Goal: Task Accomplishment & Management: Use online tool/utility

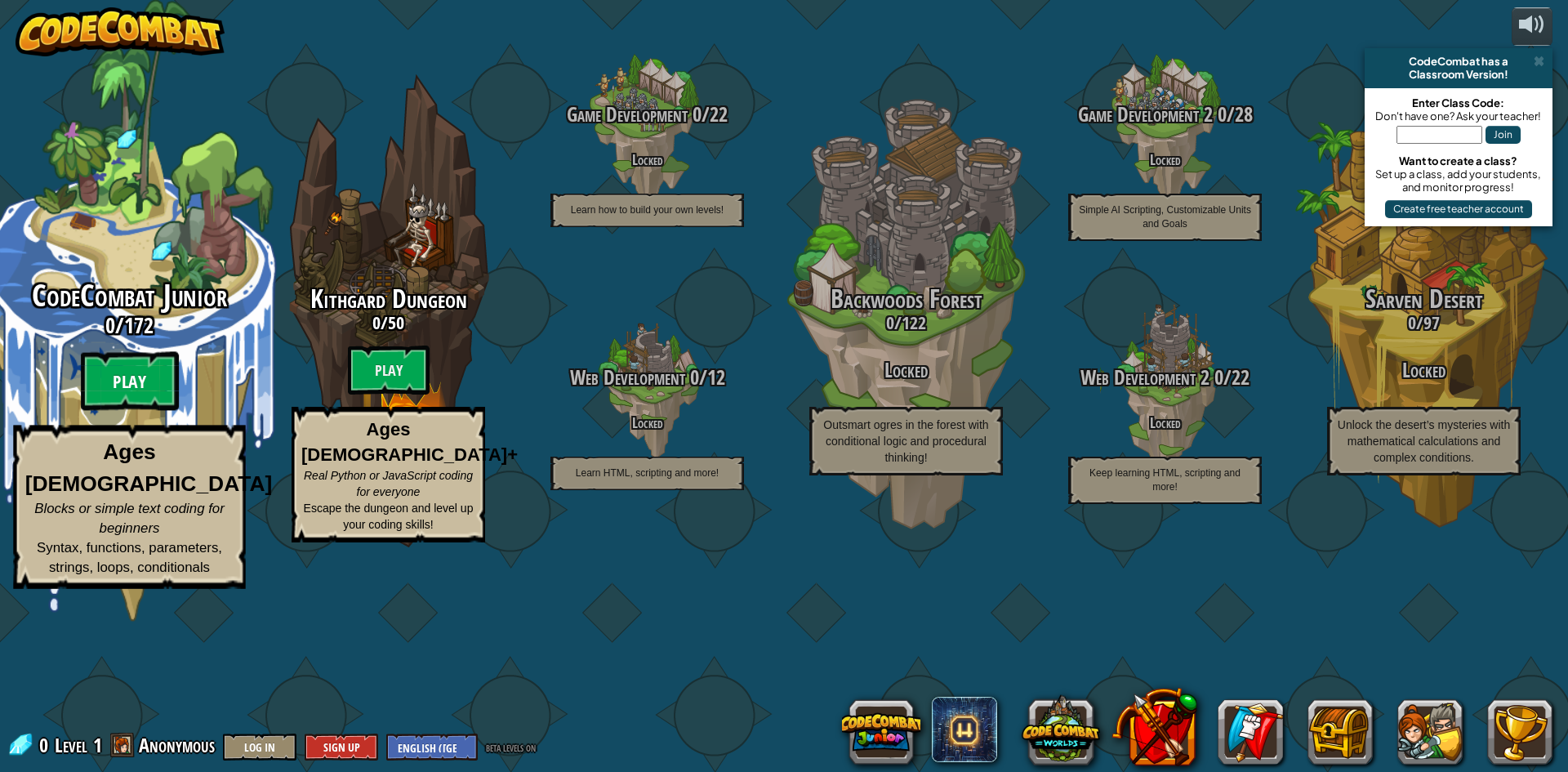
click at [117, 411] on btn "Play" at bounding box center [130, 381] width 98 height 59
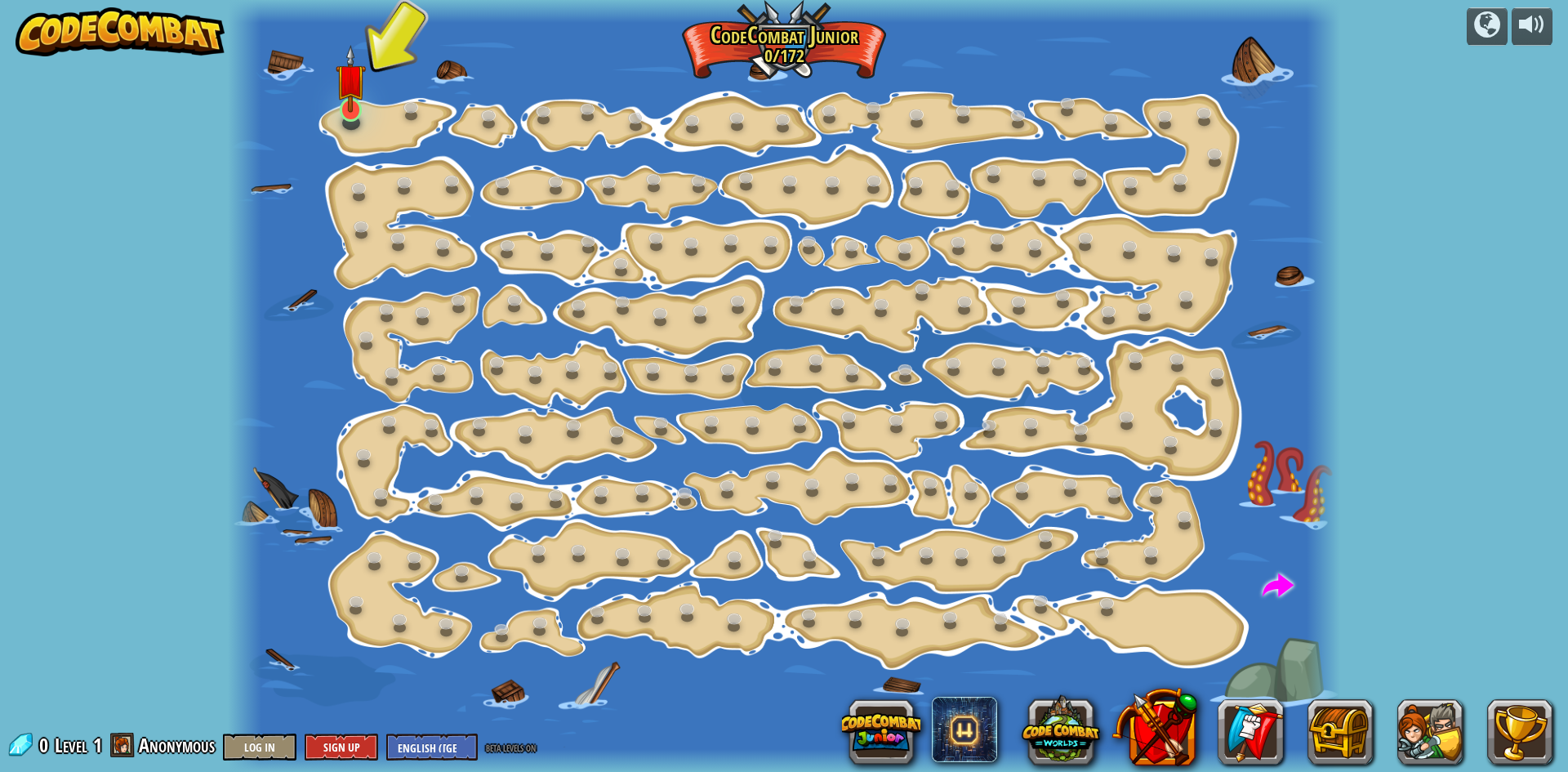
drag, startPoint x: 315, startPoint y: 95, endPoint x: 337, endPoint y: 100, distance: 22.6
click at [337, 100] on div "Step Change (Locked) Change step arguments. Go Smart (Locked) Now we're really …" at bounding box center [784, 386] width 1112 height 772
click at [356, 101] on img at bounding box center [350, 79] width 29 height 68
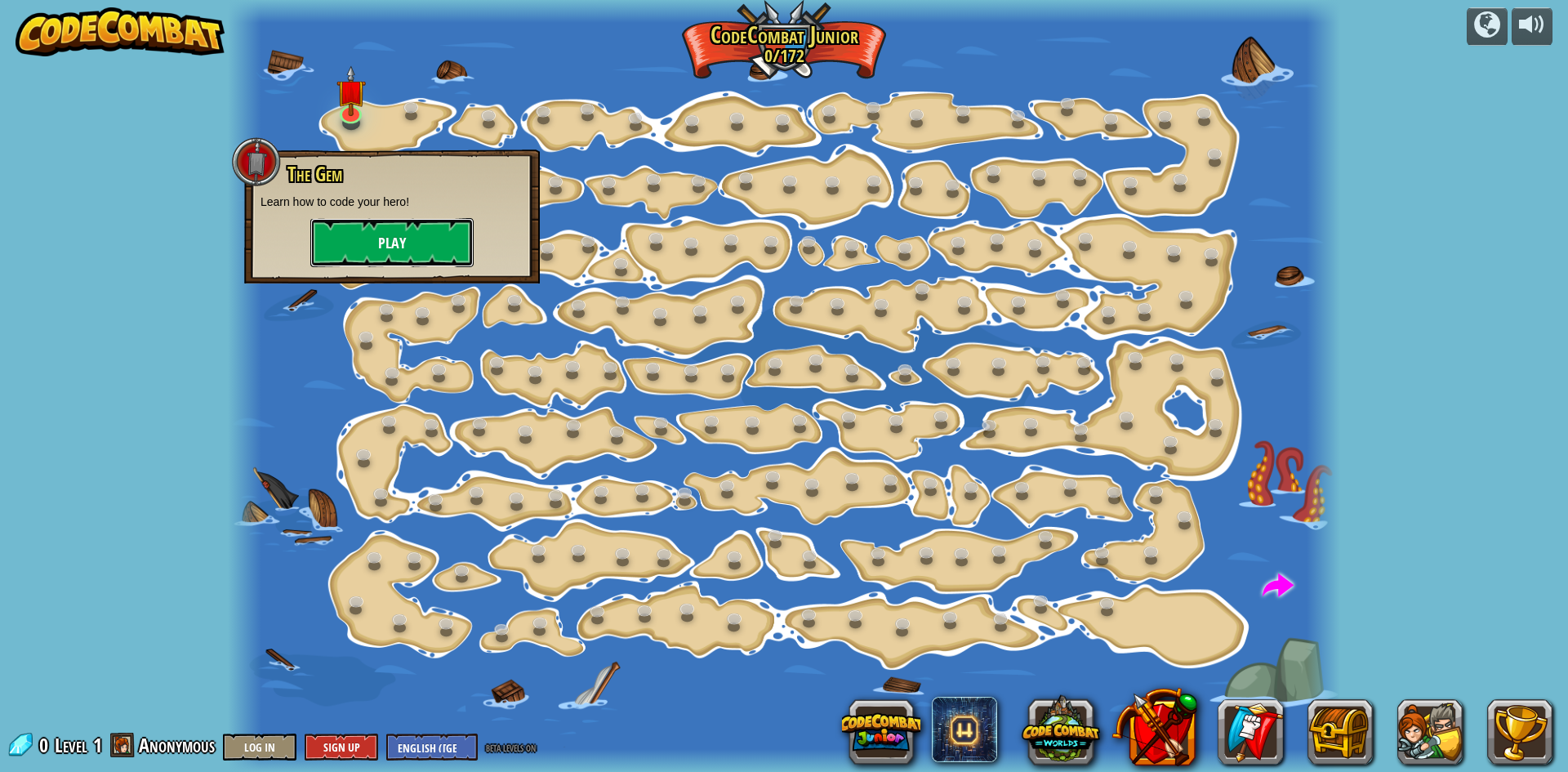
click at [405, 253] on button "Play" at bounding box center [392, 242] width 163 height 49
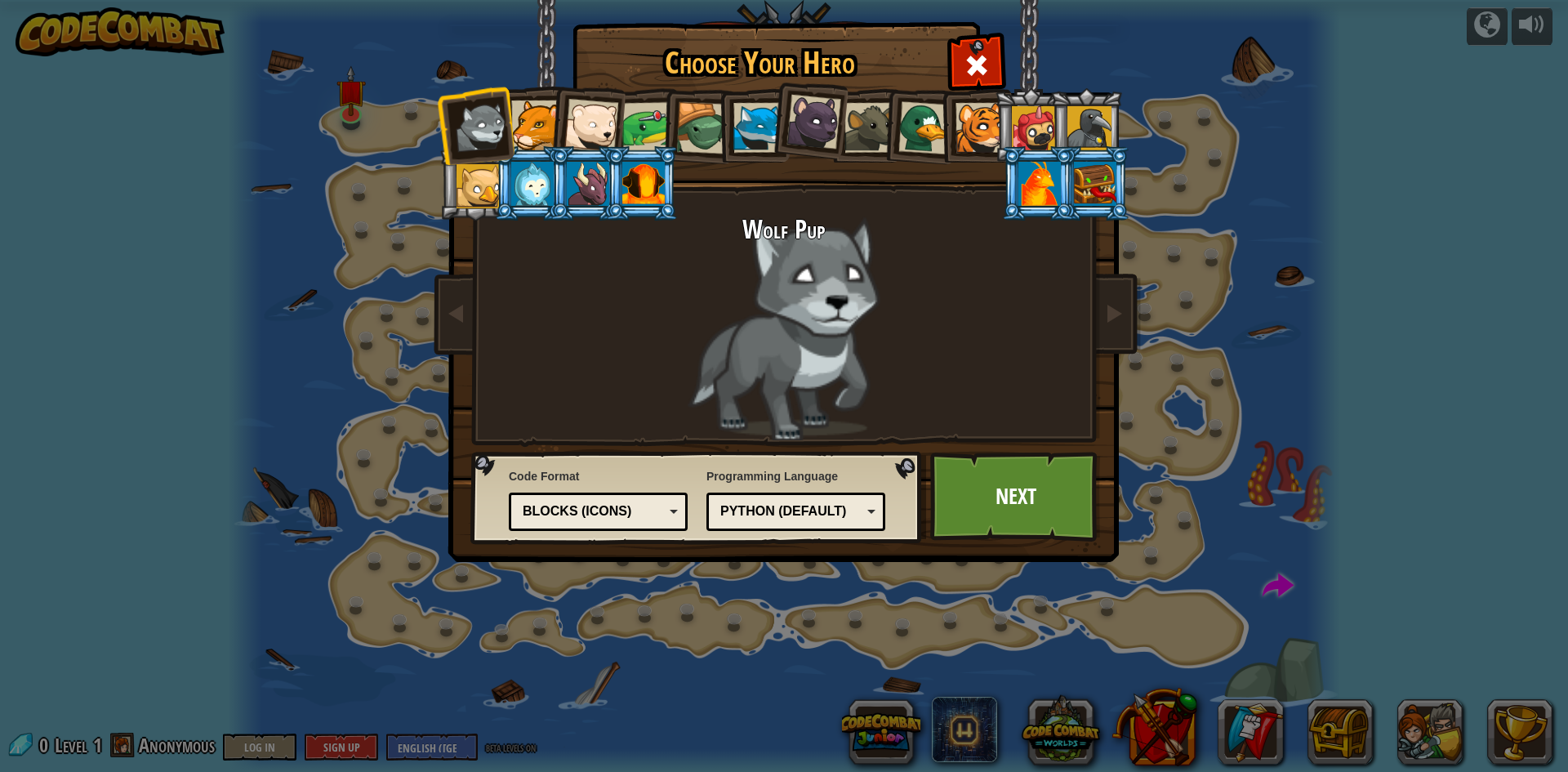
click at [565, 120] on li at bounding box center [586, 122] width 80 height 80
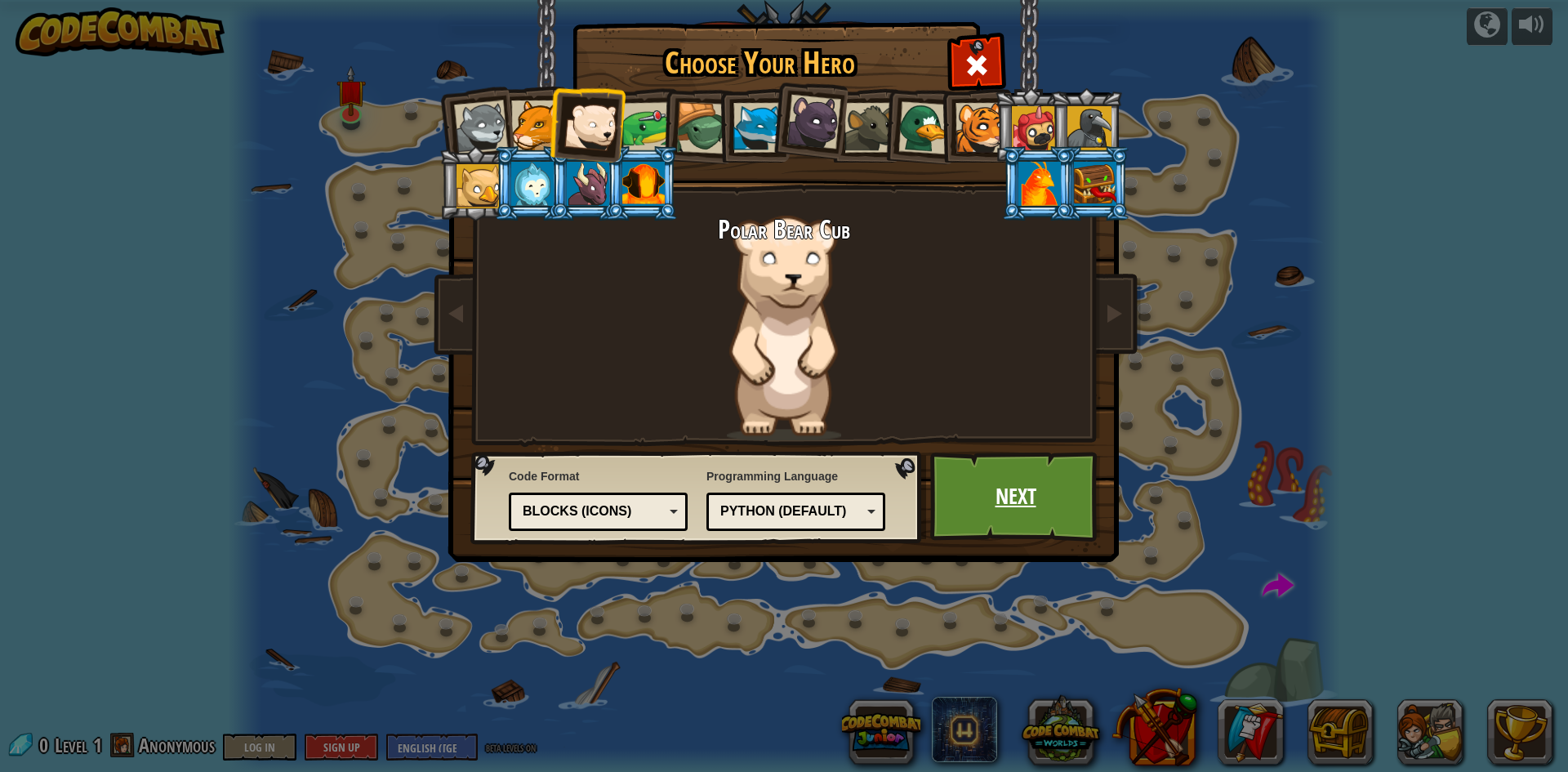
click at [1026, 496] on link "Next" at bounding box center [1015, 496] width 170 height 90
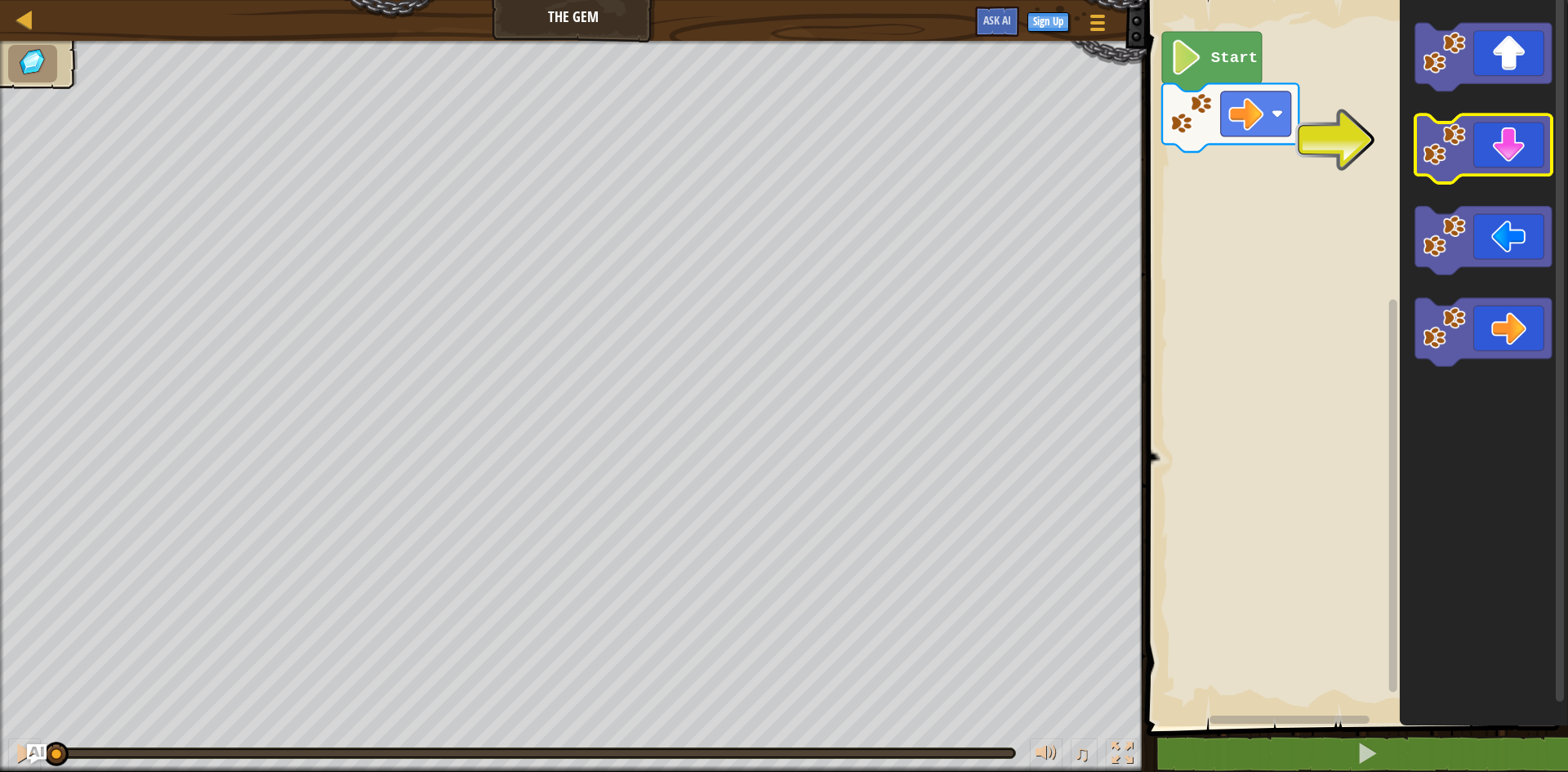
click at [1481, 163] on icon "Blockly Workspace" at bounding box center [1483, 149] width 137 height 69
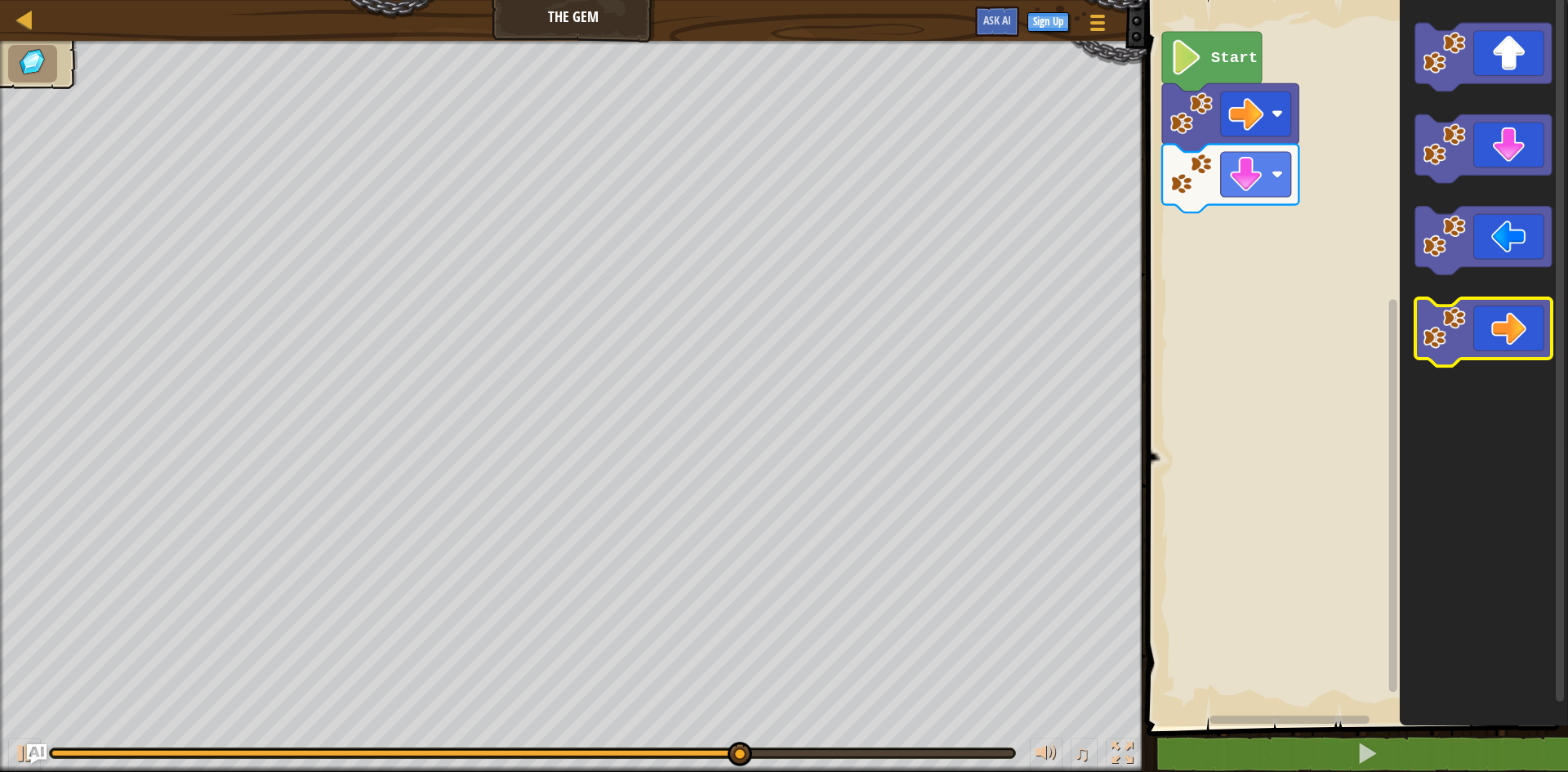
click at [1521, 337] on icon "Blockly Workspace" at bounding box center [1483, 332] width 137 height 69
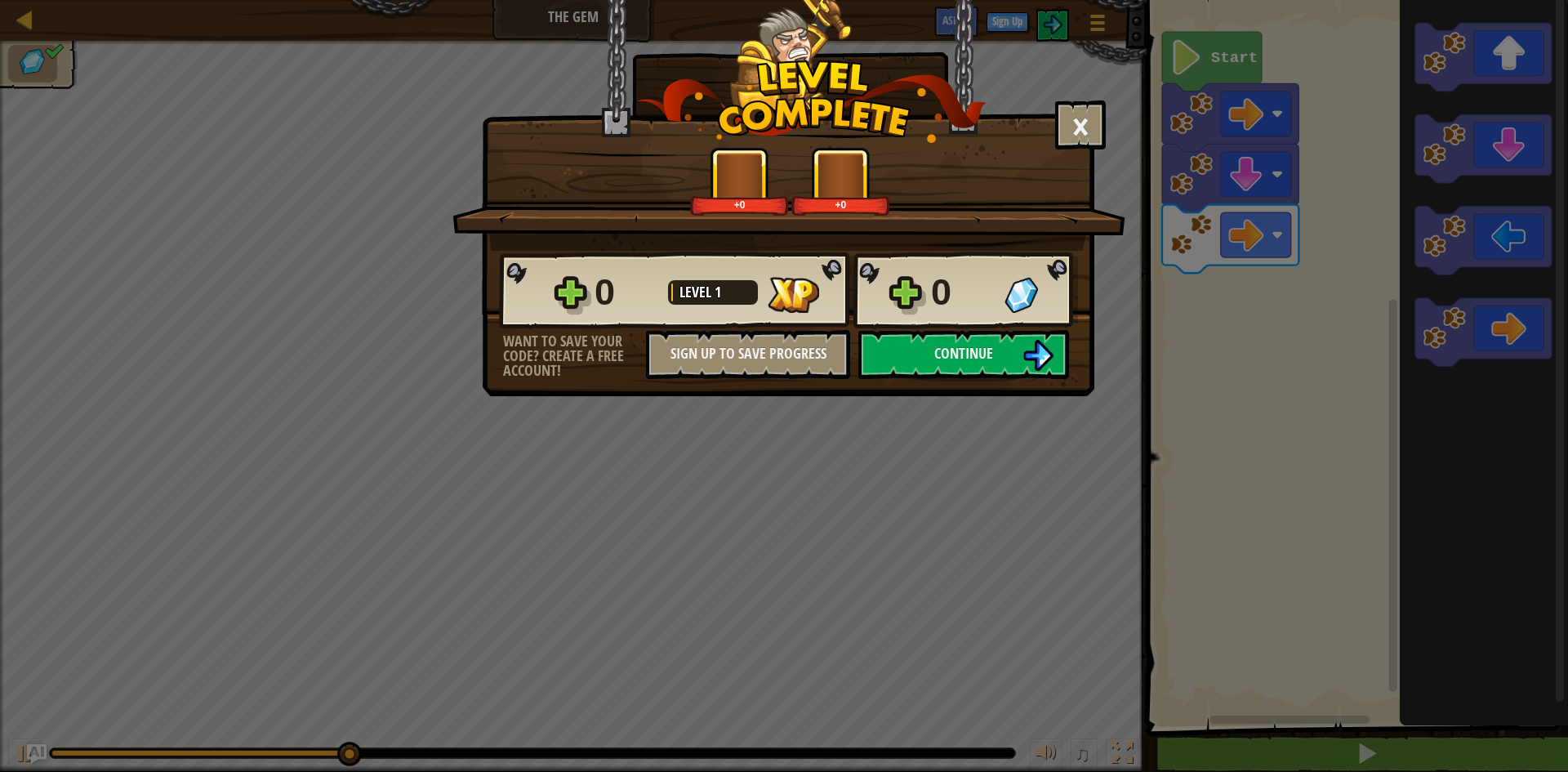
drag, startPoint x: 1279, startPoint y: 358, endPoint x: 1014, endPoint y: 420, distance: 272.2
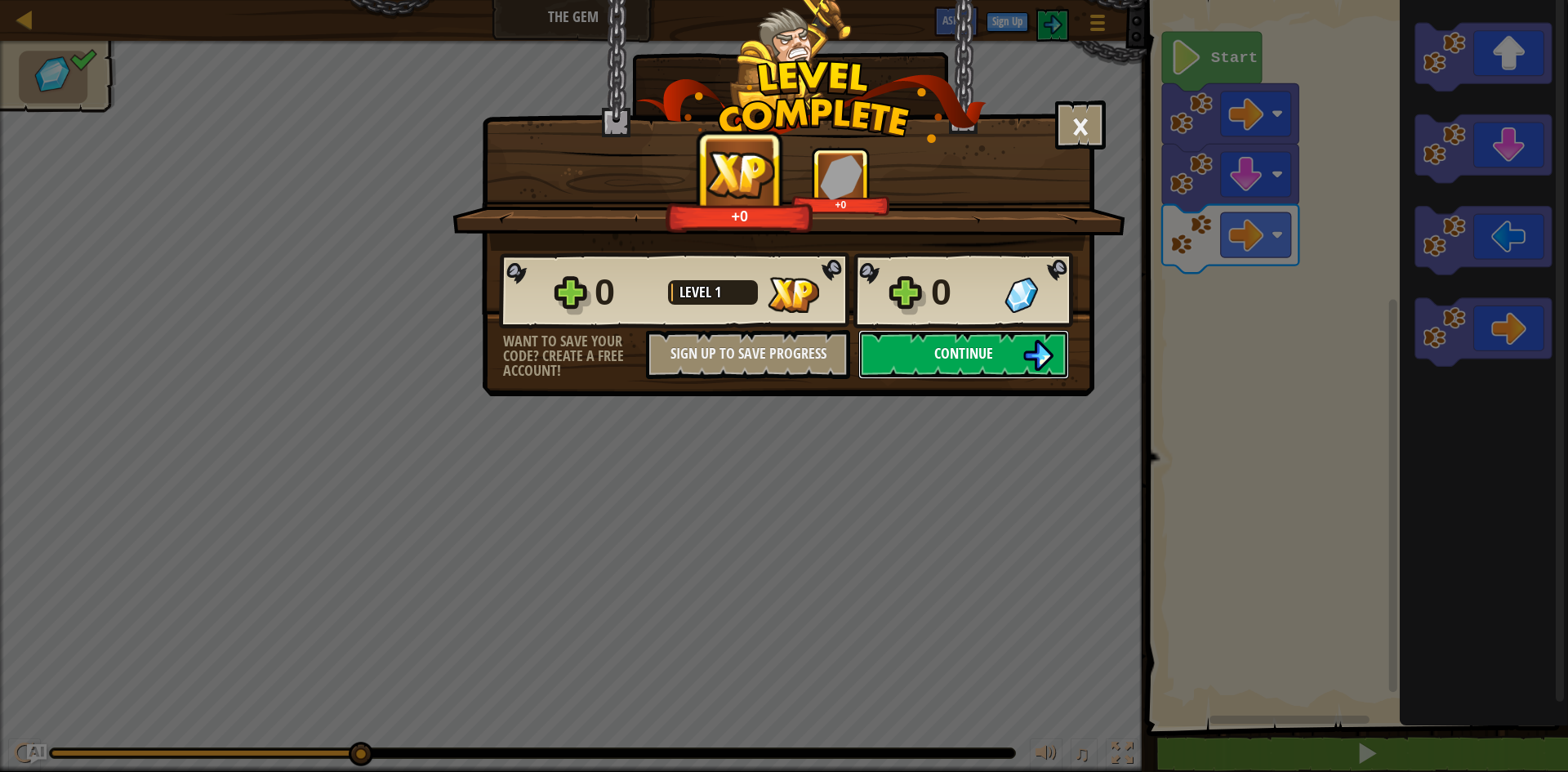
drag, startPoint x: 1014, startPoint y: 420, endPoint x: 926, endPoint y: 351, distance: 111.8
click at [926, 351] on button "Continue" at bounding box center [964, 354] width 211 height 49
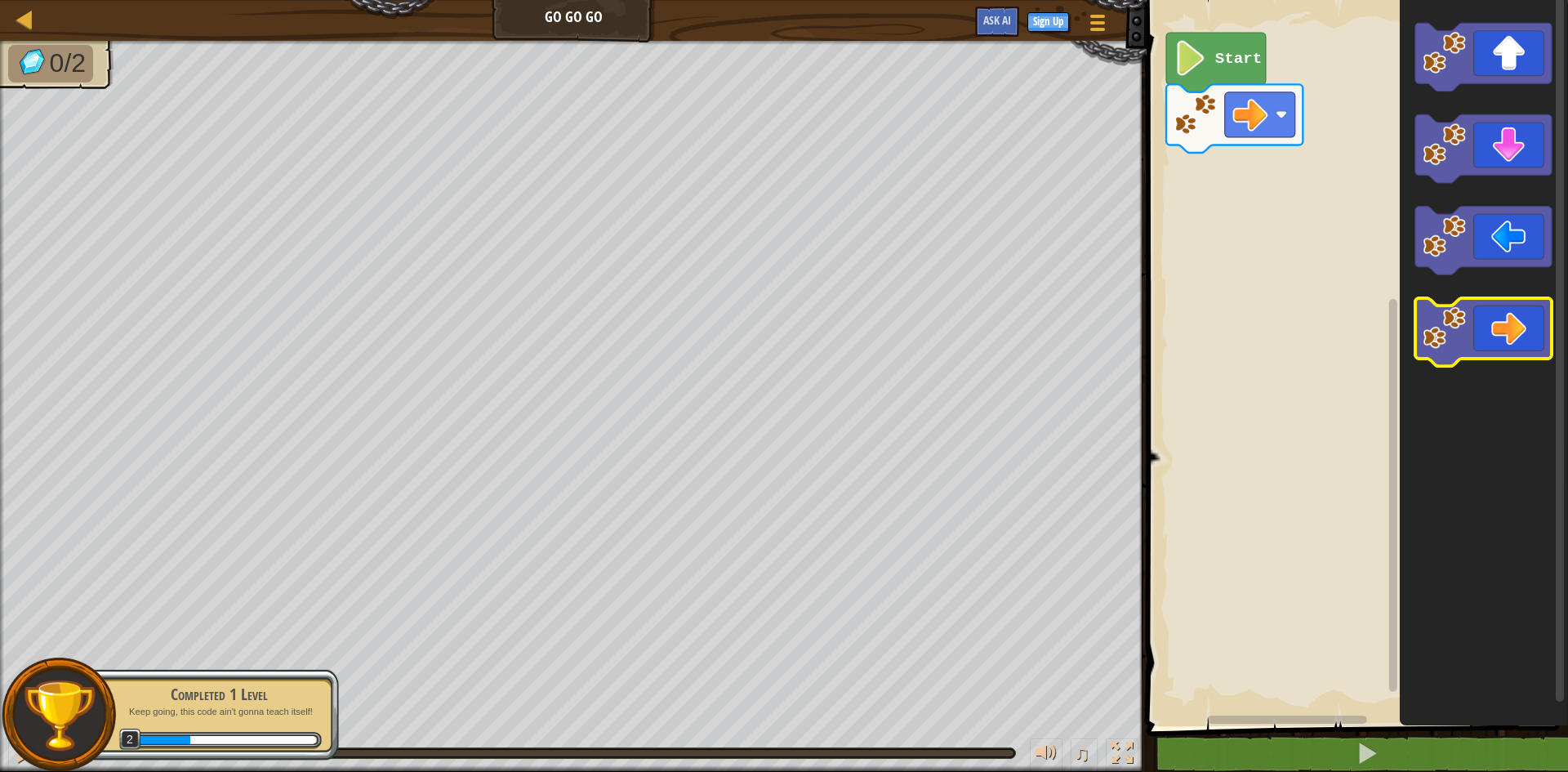
click at [1502, 321] on icon "Blockly Workspace" at bounding box center [1483, 332] width 137 height 69
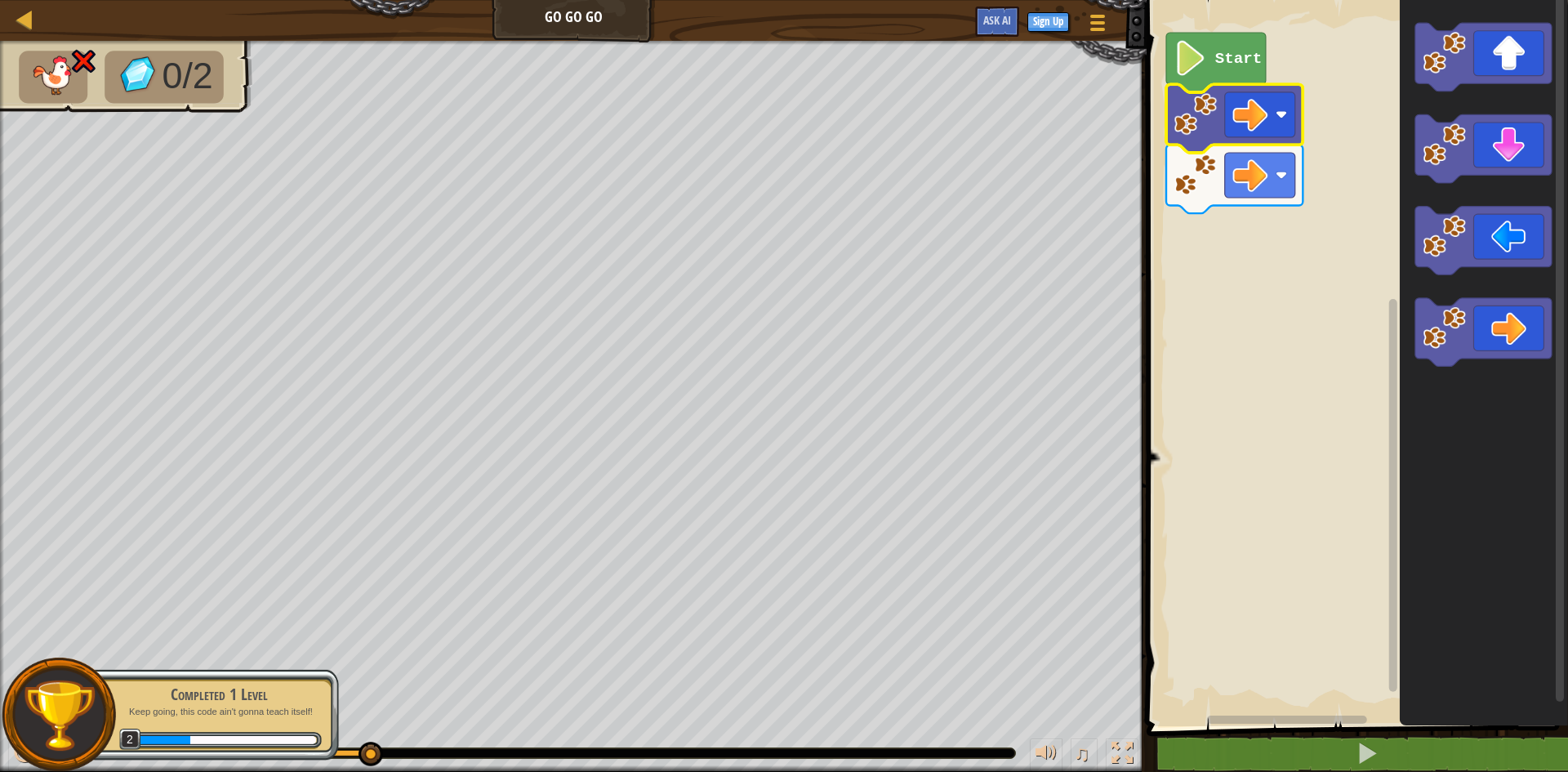
click at [1279, 120] on image "Blockly Workspace" at bounding box center [1281, 114] width 12 height 12
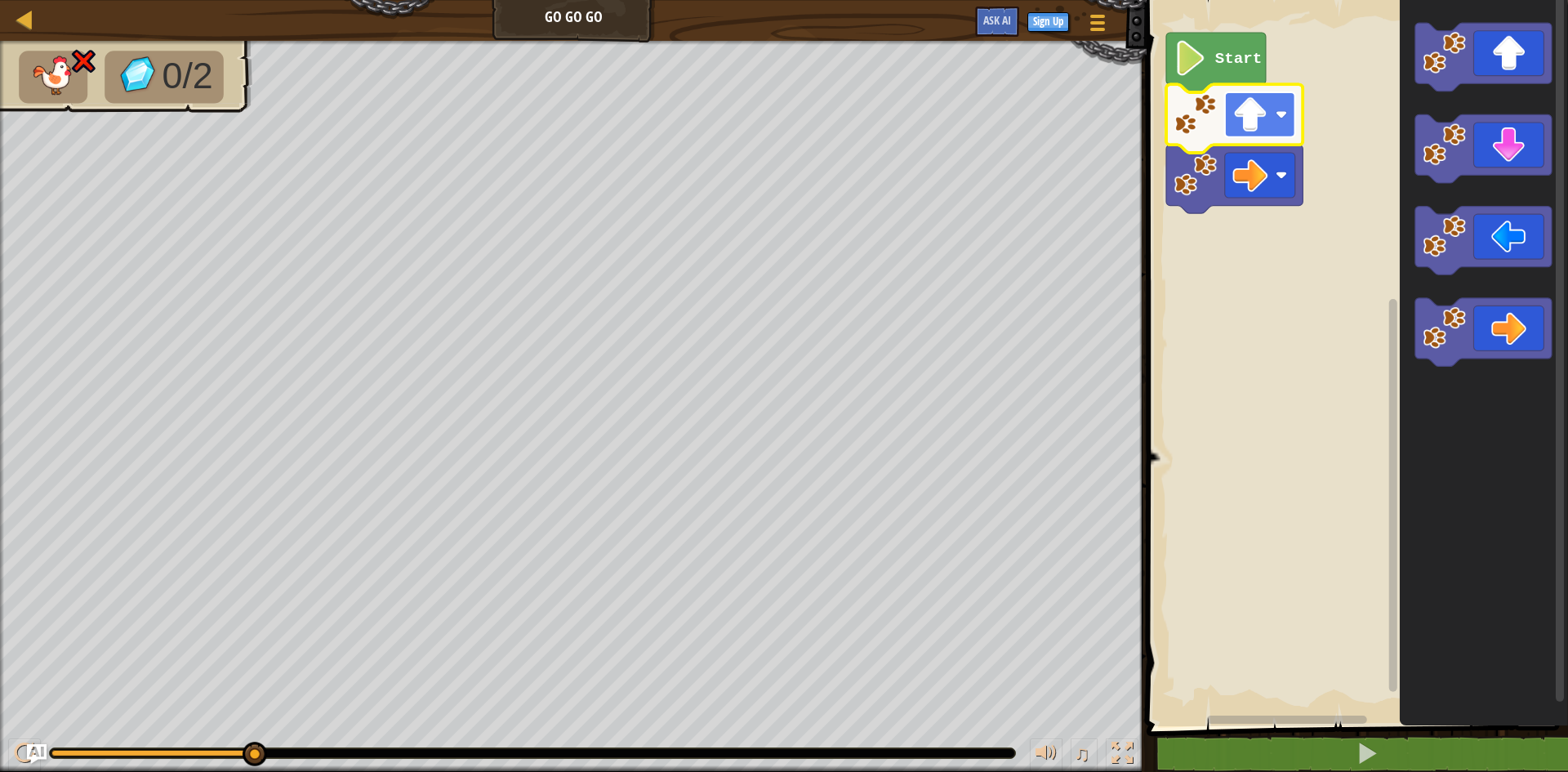
click at [1245, 112] on image "Blockly Workspace" at bounding box center [1249, 114] width 35 height 35
click at [1272, 104] on rect "Blockly Workspace" at bounding box center [1259, 114] width 71 height 45
click at [1240, 113] on image "Blockly Workspace" at bounding box center [1249, 114] width 35 height 35
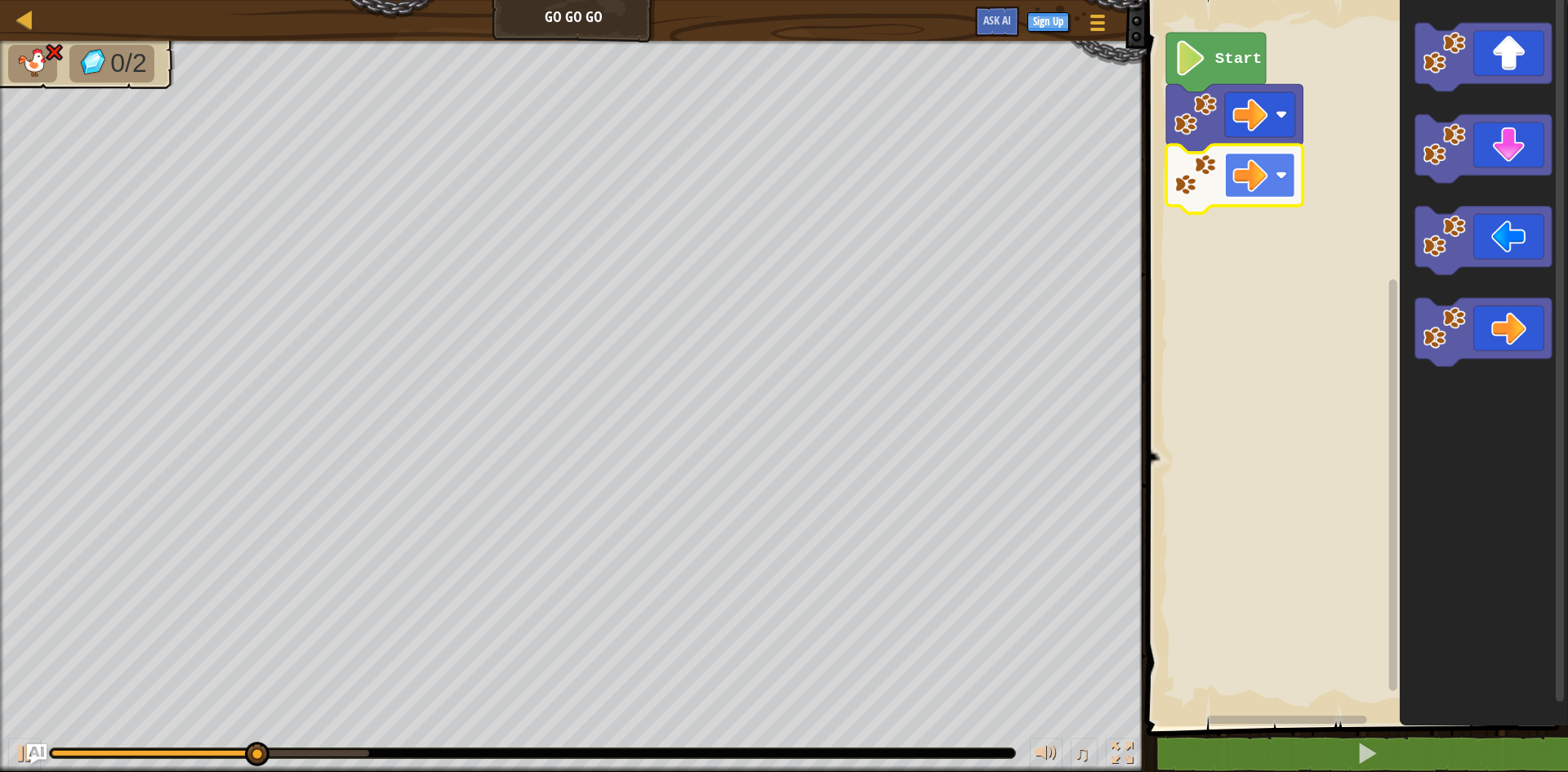
click at [1280, 165] on rect "Blockly Workspace" at bounding box center [1259, 175] width 71 height 45
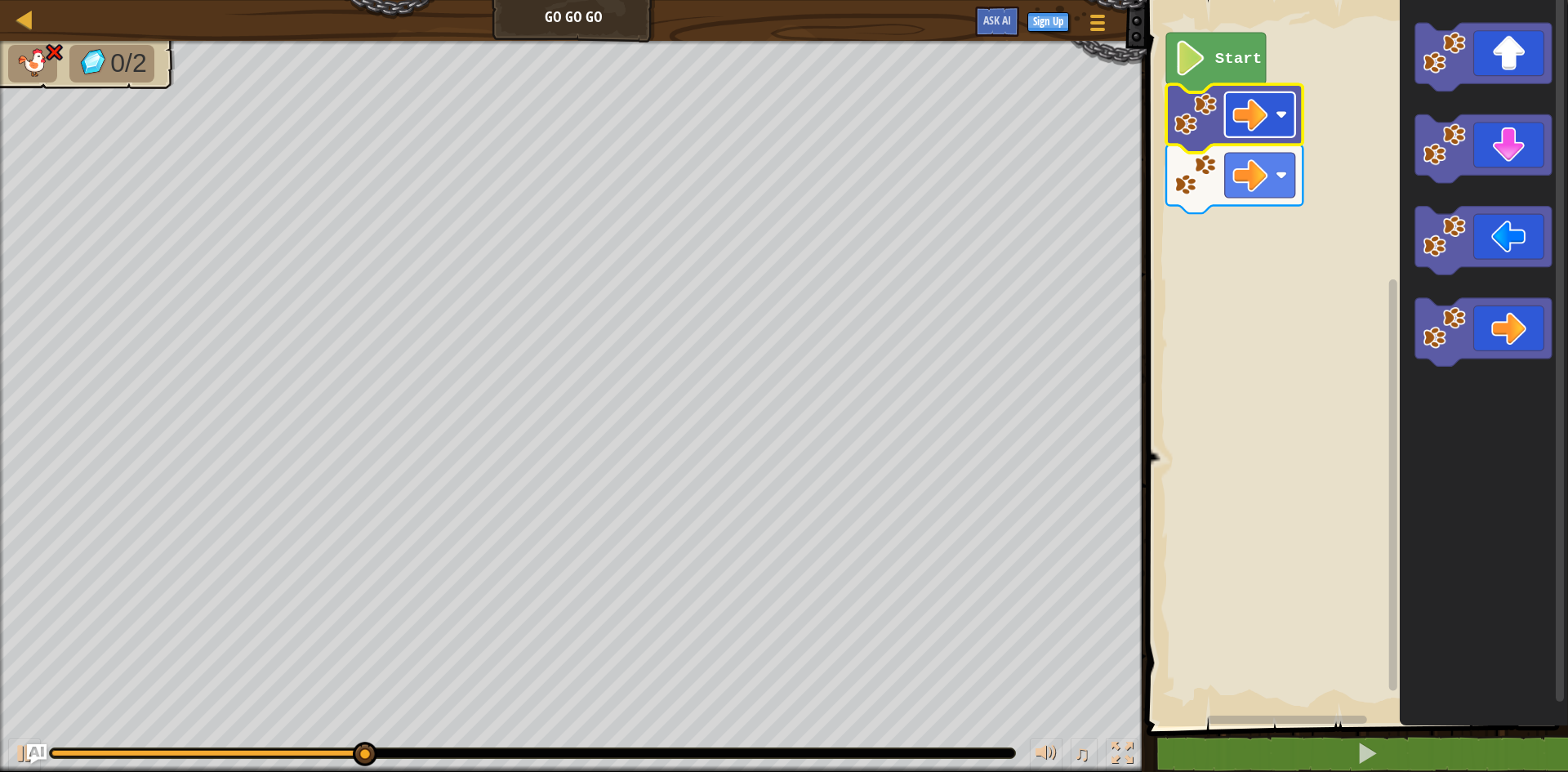
click at [1253, 115] on image "Blockly Workspace" at bounding box center [1249, 114] width 35 height 35
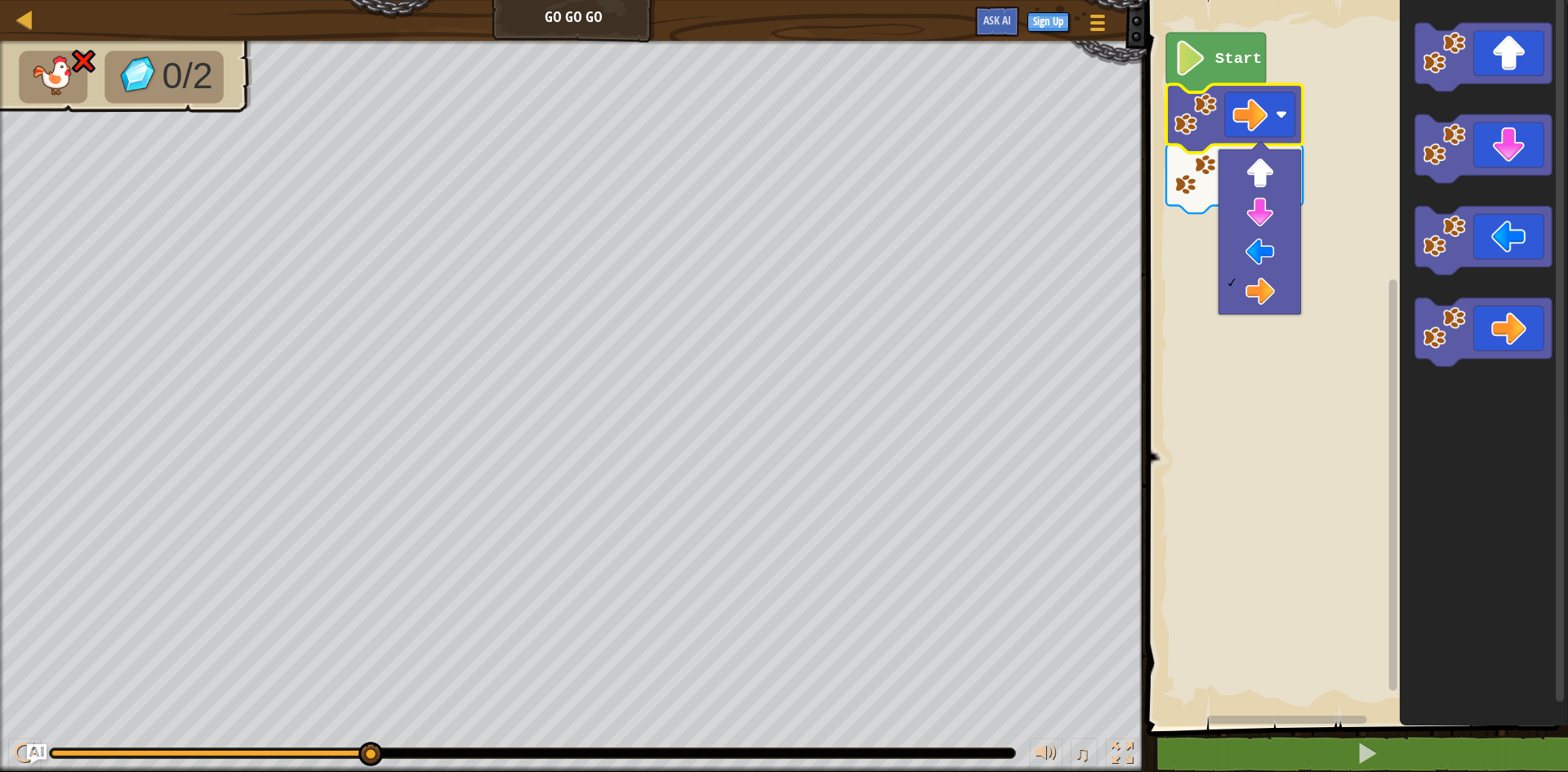
click at [1323, 114] on rect "Blockly Workspace" at bounding box center [1355, 359] width 427 height 735
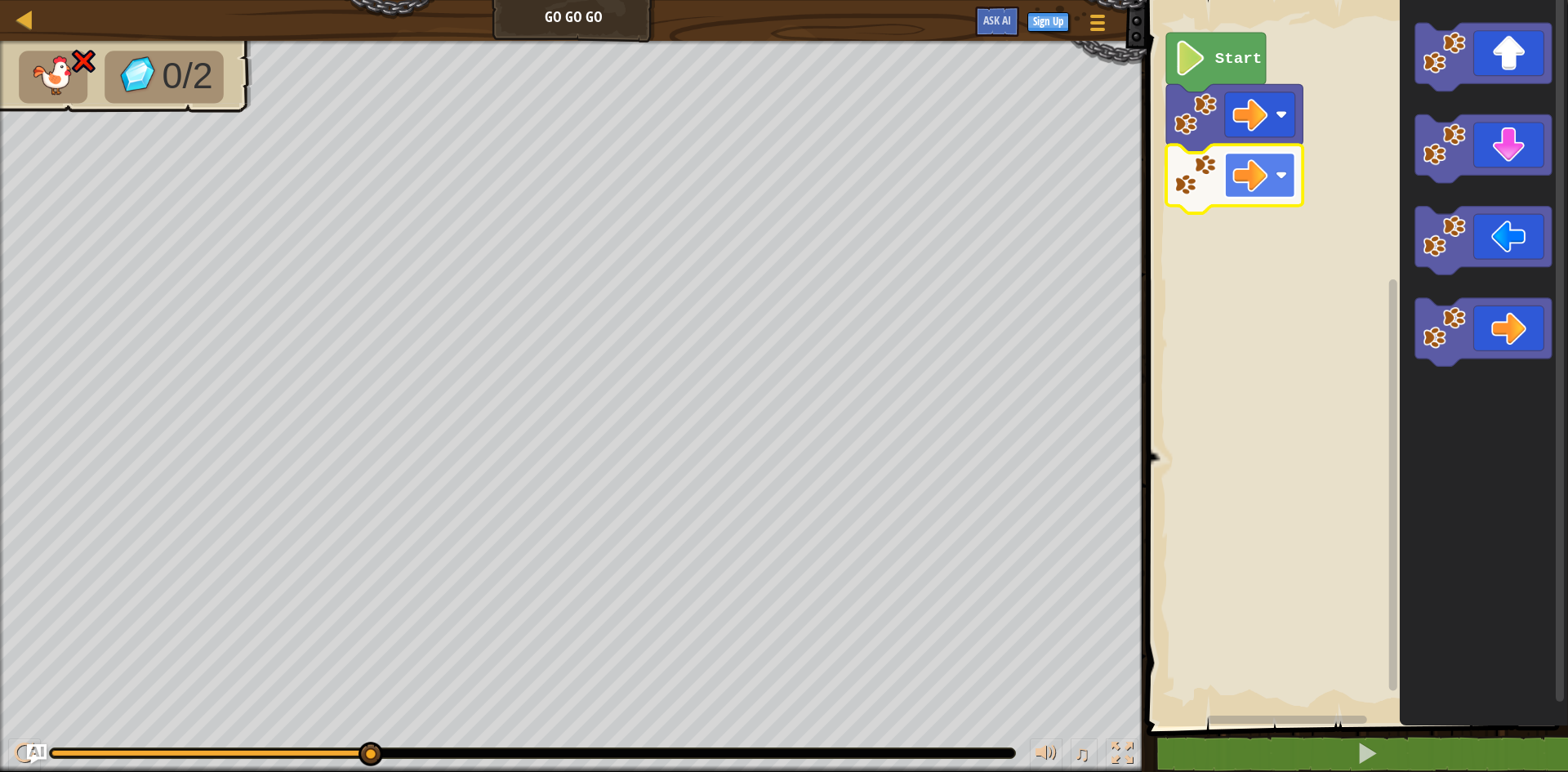
click at [1285, 175] on image "Blockly Workspace" at bounding box center [1281, 174] width 12 height 12
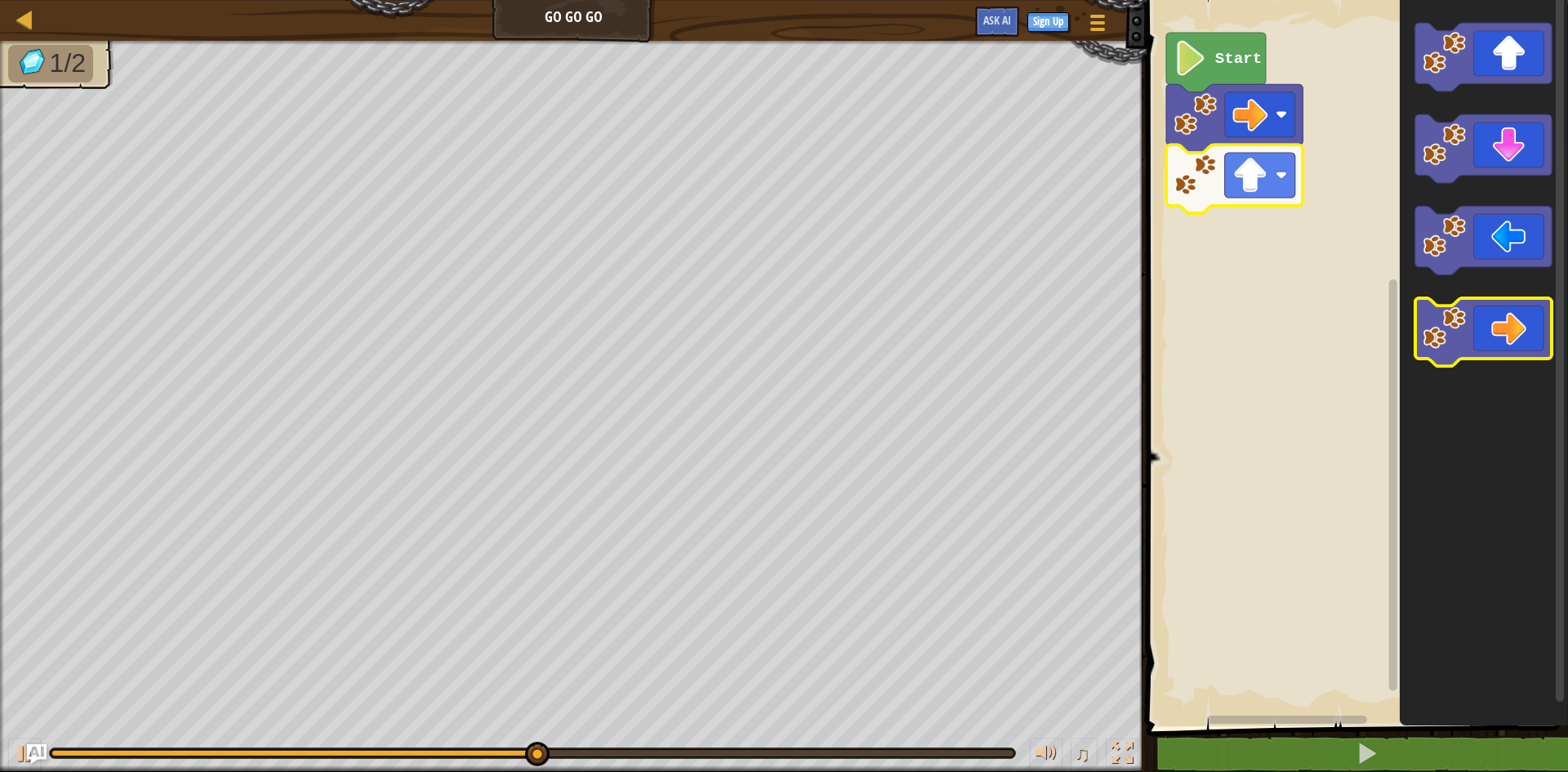
click at [1519, 346] on icon "Blockly Workspace" at bounding box center [1483, 332] width 137 height 69
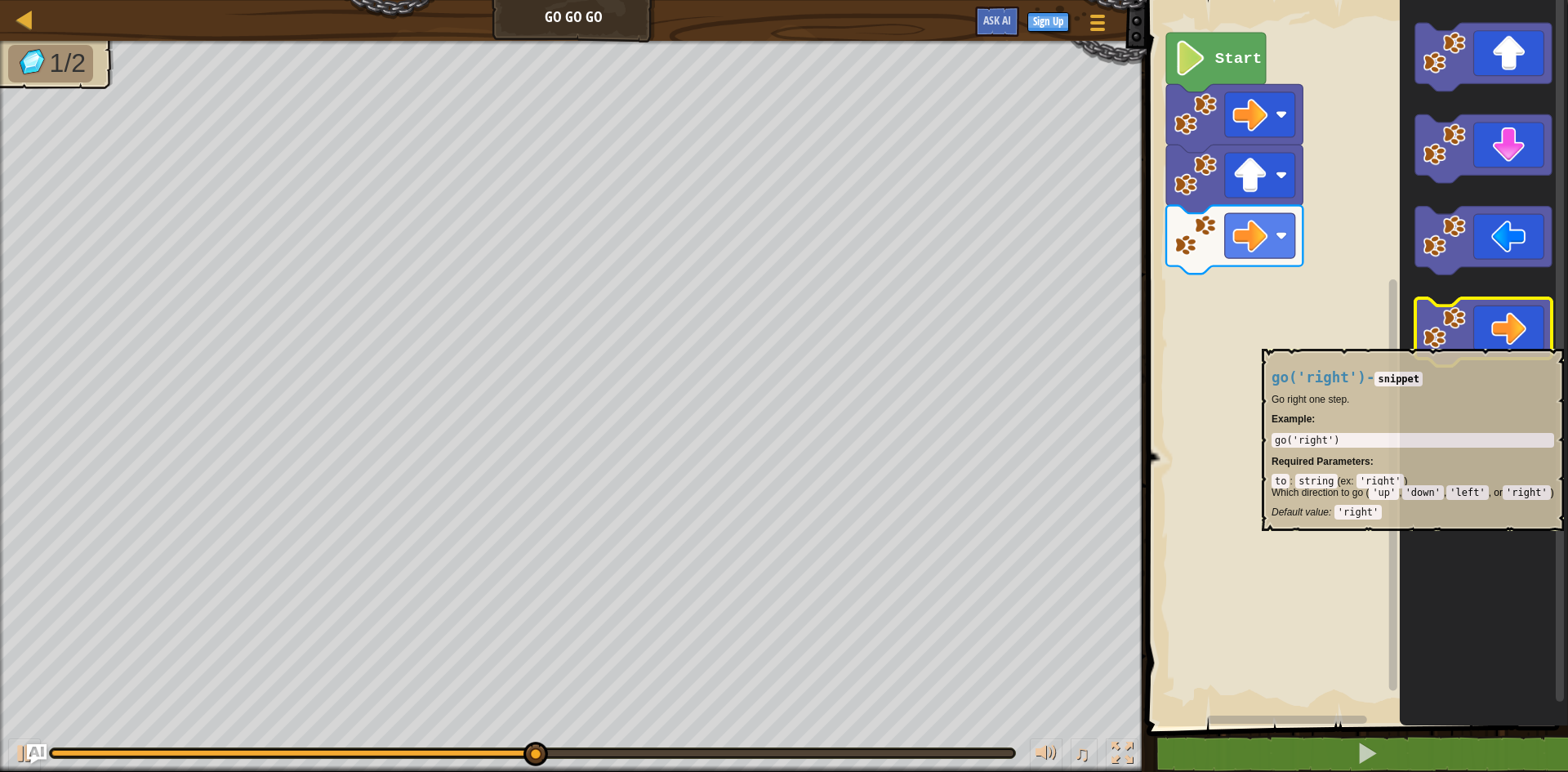
click at [1538, 341] on icon "Blockly Workspace" at bounding box center [1483, 332] width 137 height 69
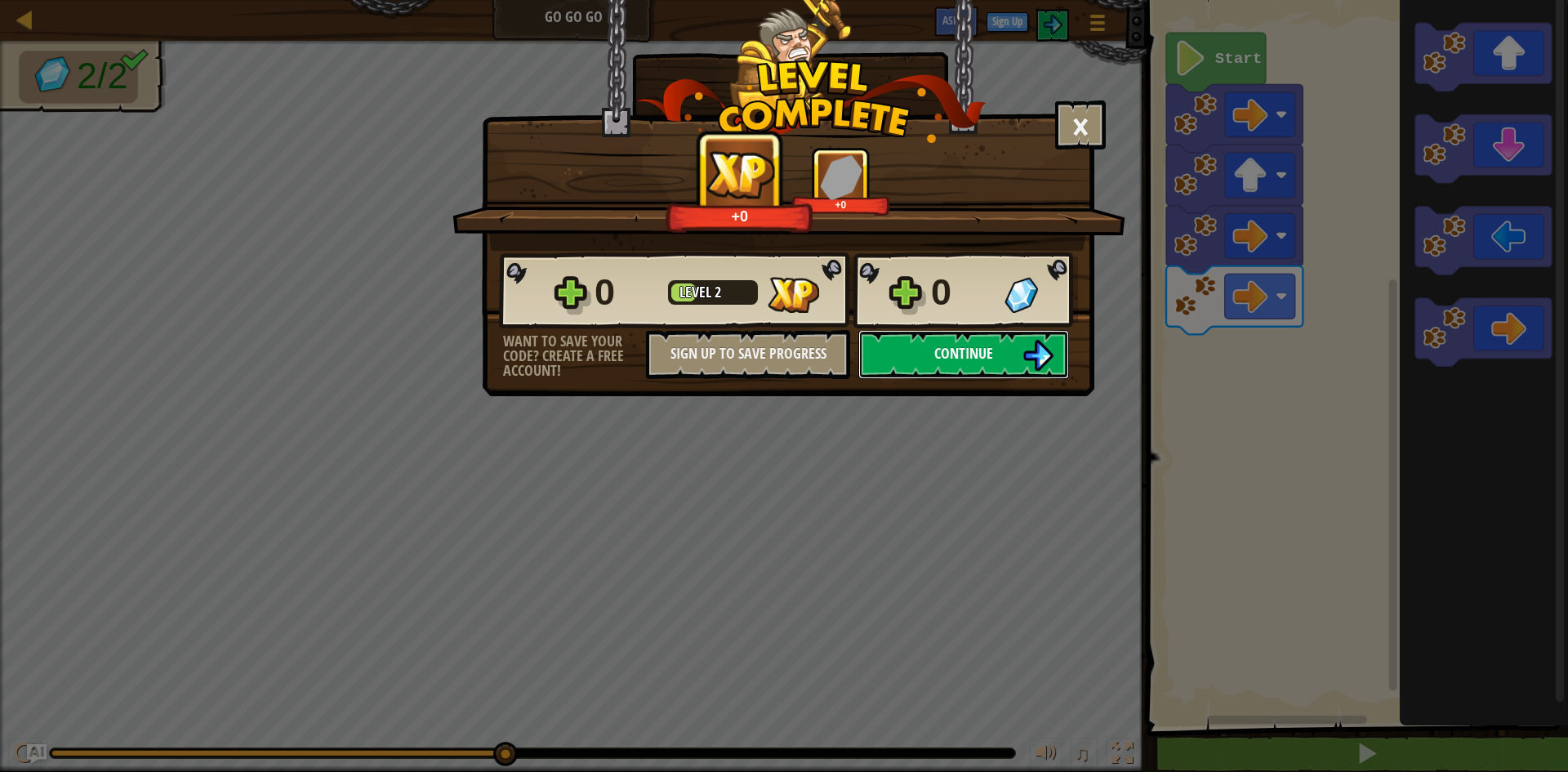
click at [1019, 361] on button "Continue" at bounding box center [964, 354] width 211 height 49
